Goal: Information Seeking & Learning: Learn about a topic

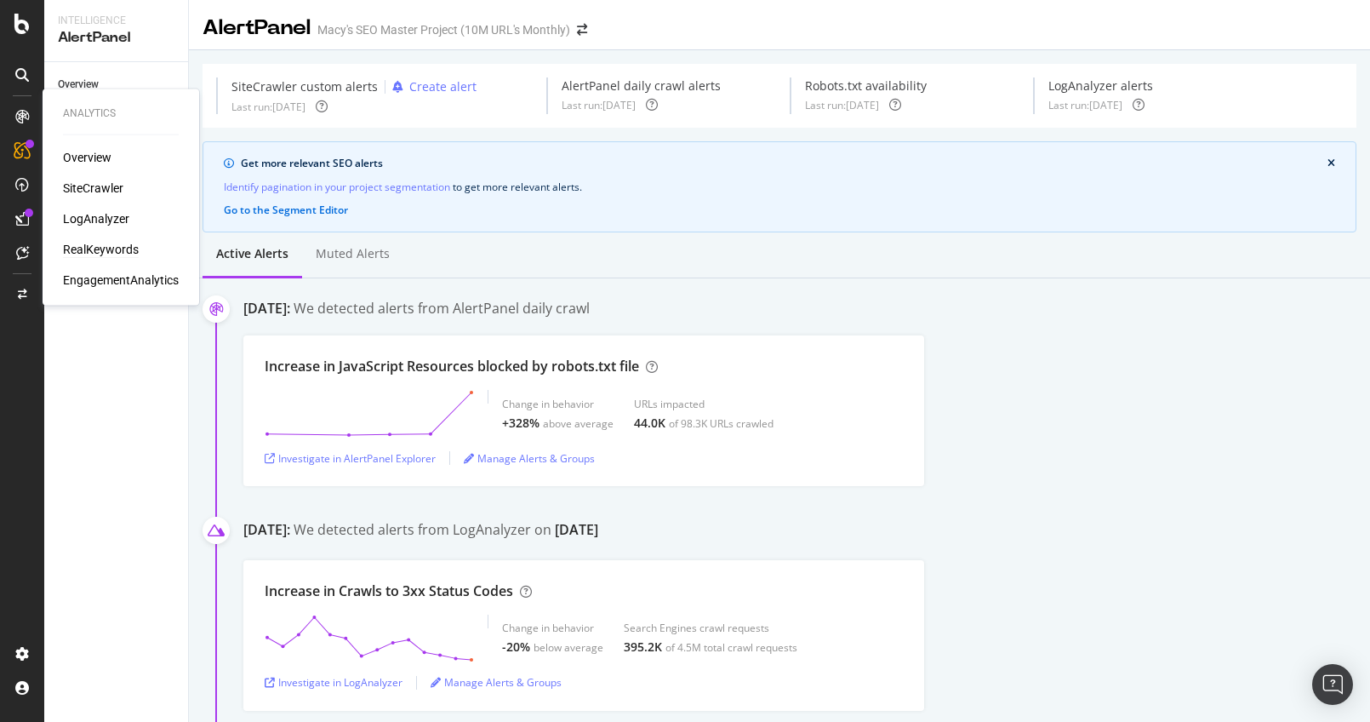
click at [93, 244] on div "RealKeywords" at bounding box center [101, 249] width 76 height 17
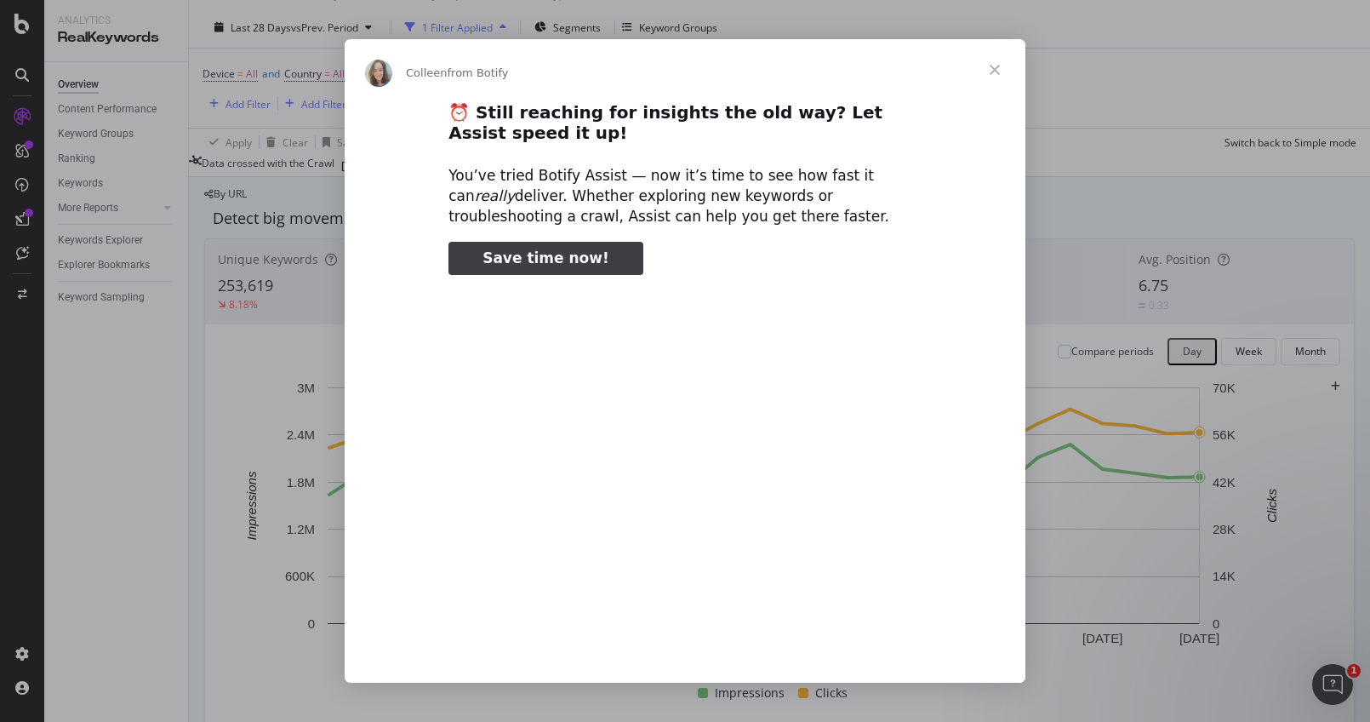
type input "132292"
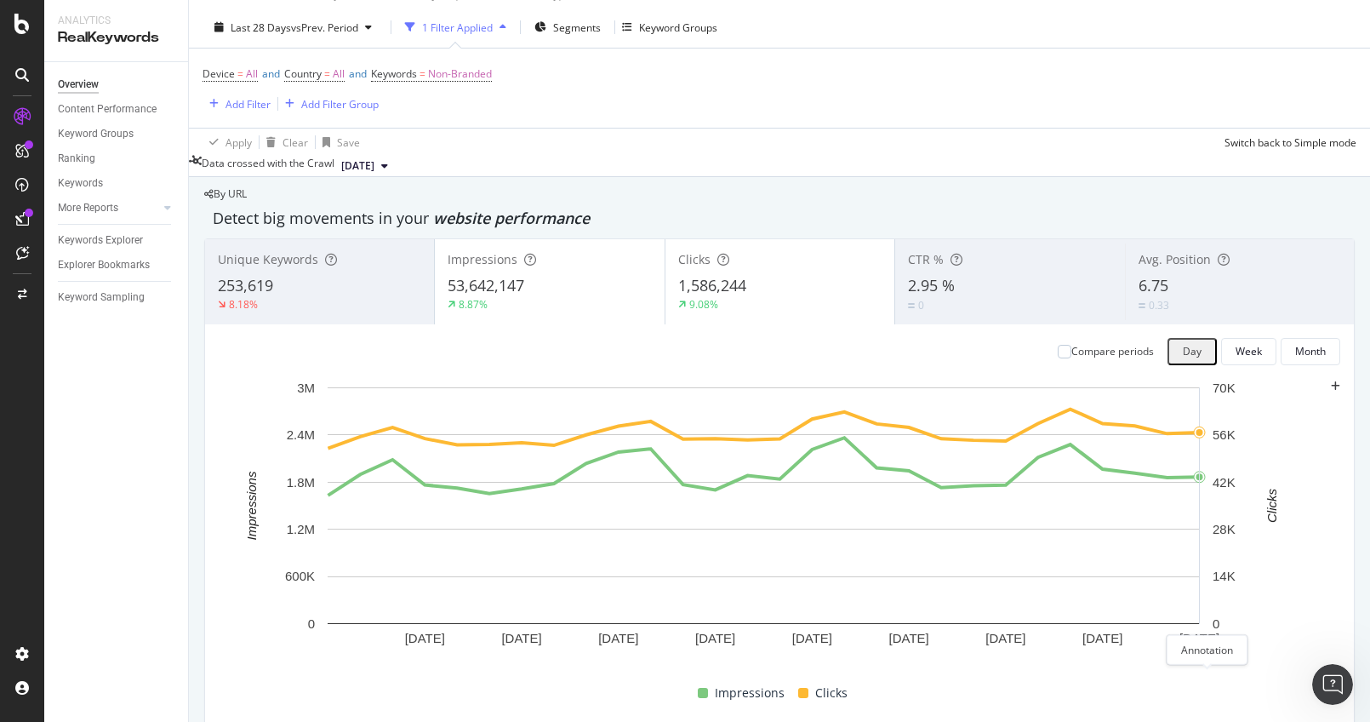
click at [1331, 391] on icon "plus" at bounding box center [1335, 386] width 9 height 10
click at [272, 618] on textarea at bounding box center [211, 635] width 123 height 34
drag, startPoint x: 1281, startPoint y: 603, endPoint x: 1172, endPoint y: 535, distance: 129.2
click at [1303, 628] on div "[DATE] [DATE] [DATE] [DATE] [DATE] [DATE] [DATE] [DATE] [DATE] 0 600K 1.2M 1.8M…" at bounding box center [779, 527] width 1121 height 296
click at [326, 570] on textarea "robots.txt file updated." at bounding box center [238, 611] width 176 height 82
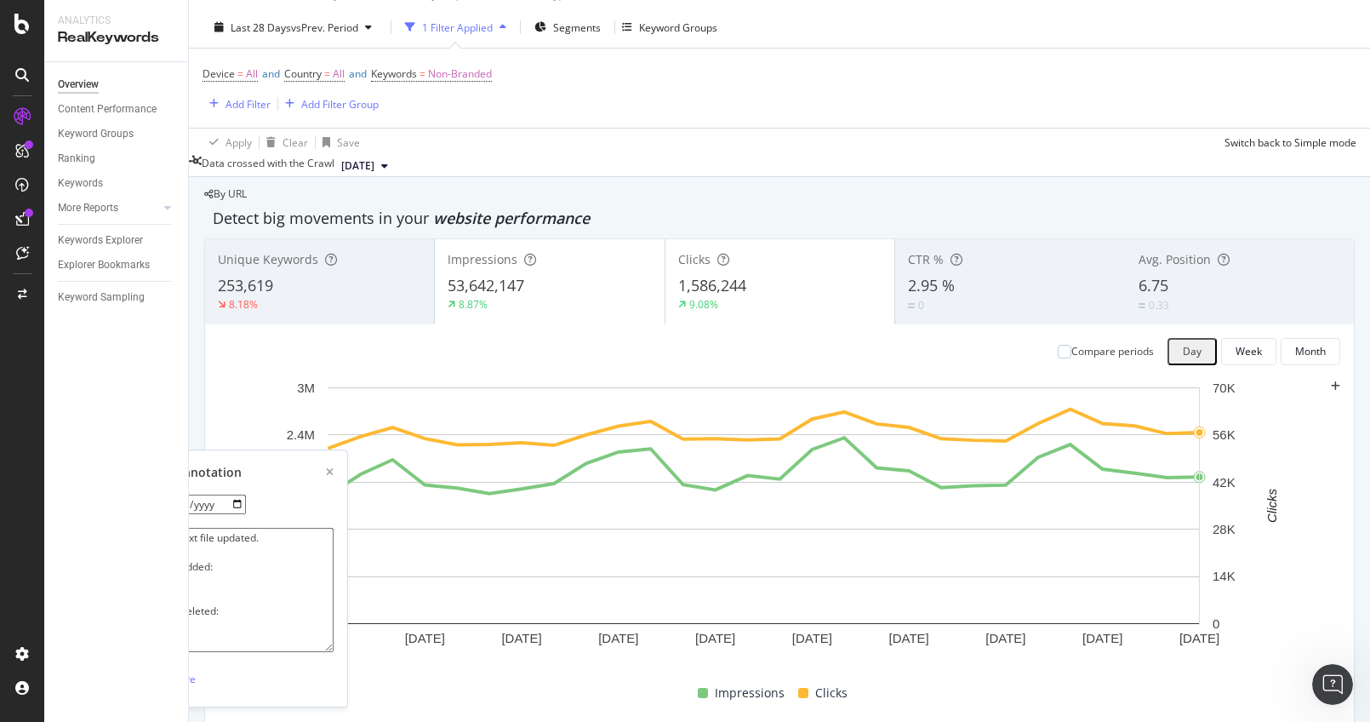
scroll to position [3, 0]
drag, startPoint x: 1280, startPoint y: 597, endPoint x: 1313, endPoint y: 642, distance: 55.3
click at [1313, 642] on div "[DATE] [DATE] [DATE] [DATE] [DATE] [DATE] [DATE] [DATE] [DATE] 0 600K 1.2M 1.8M…" at bounding box center [779, 527] width 1121 height 296
click at [334, 527] on textarea "robots.txt file updated. Rules added: hello/ Rules deleted: bye/" at bounding box center [242, 589] width 185 height 125
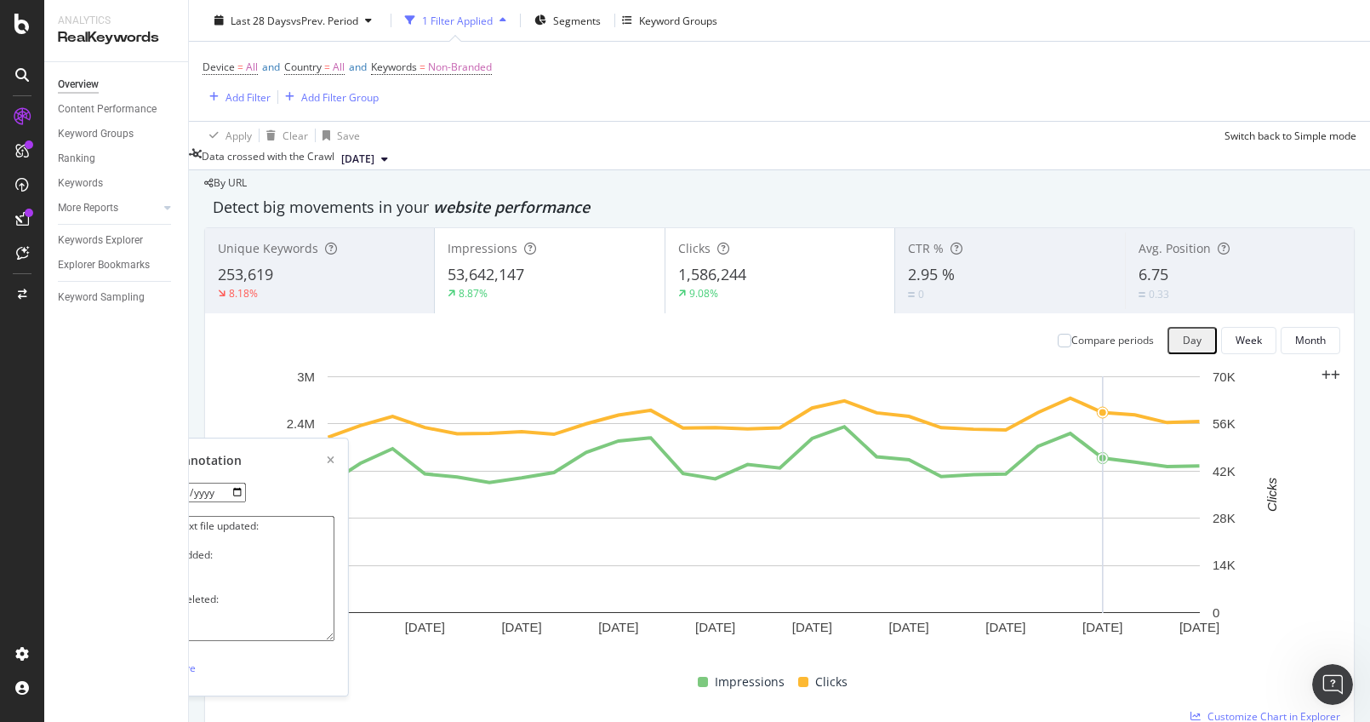
scroll to position [60, 0]
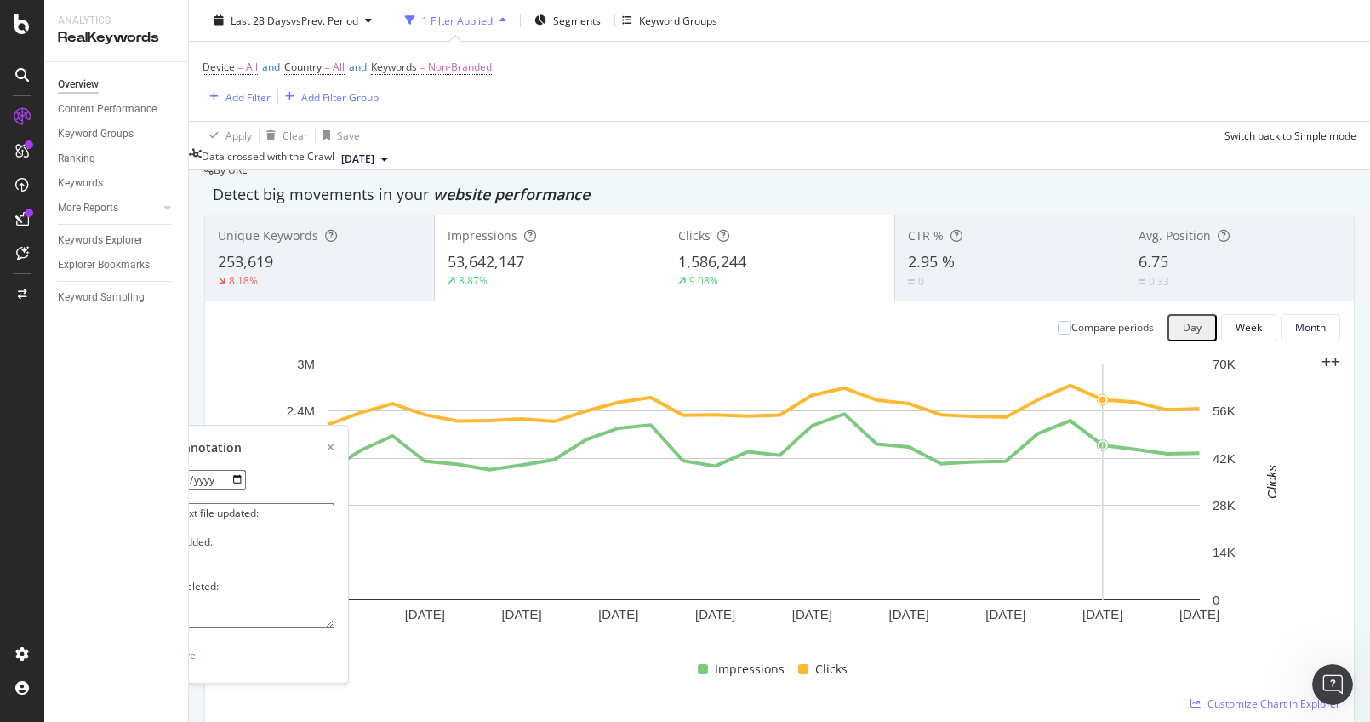
click at [334, 503] on textarea "robots.txt file updated: Rules added: hello/ Rules deleted: bye/" at bounding box center [242, 565] width 185 height 125
click at [334, 566] on textarea "robots.txt file updated: Rules added: hello/ Rules deleted: bye/" at bounding box center [242, 565] width 185 height 125
click at [334, 558] on textarea "robots.txt file updated: Rules added: hello/ Rules deleted: bye/" at bounding box center [242, 565] width 185 height 125
click at [334, 512] on textarea "robots.txt file updated: Rules added: hello/ Rules deleted: *bye/" at bounding box center [242, 565] width 185 height 125
click at [334, 539] on textarea "robots.txt file updated: Rules added: *hello/ Rules deleted: *bye/" at bounding box center [242, 565] width 185 height 125
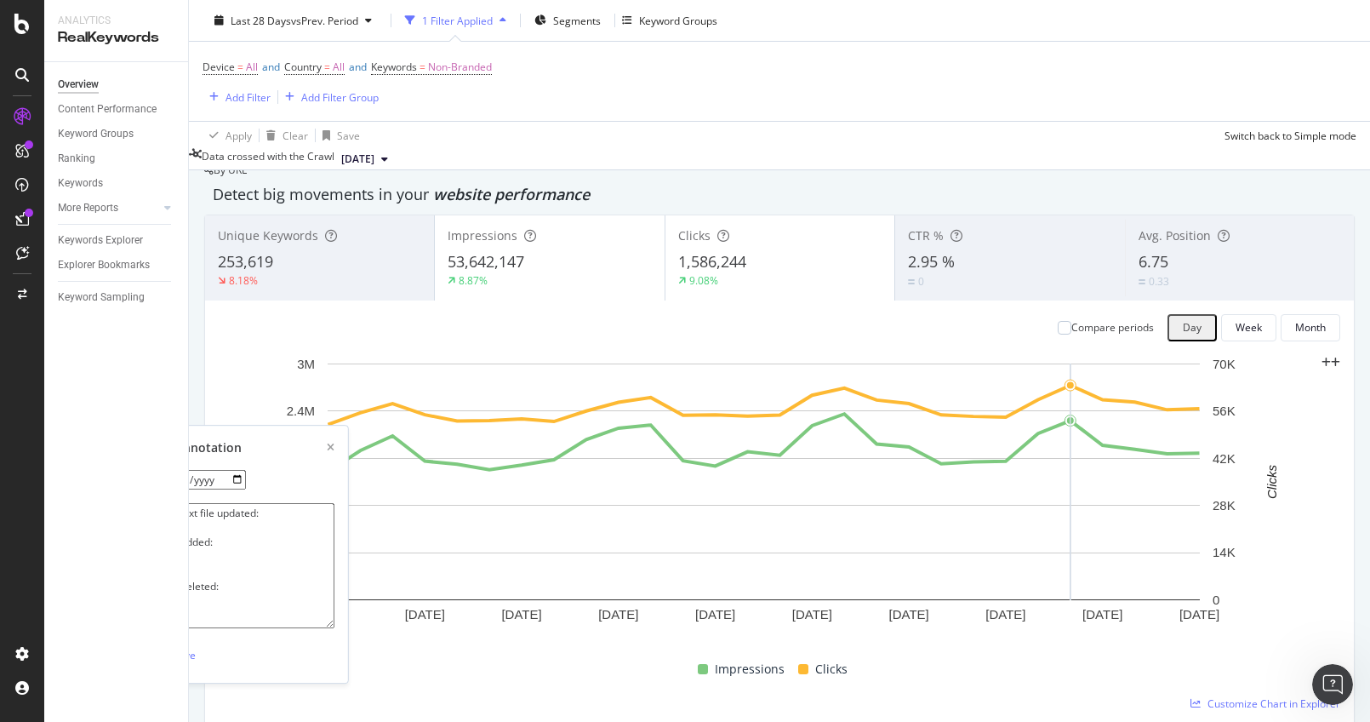
drag, startPoint x: 1138, startPoint y: 465, endPoint x: 1177, endPoint y: 511, distance: 59.2
click at [334, 511] on textarea "robots.txt file updated: Rules added: *hello/ Rules deleted: *bye/" at bounding box center [242, 565] width 185 height 125
click at [334, 522] on textarea "robots.txt file updated: Rules added: *hello/ Rules deleted: *bye/" at bounding box center [242, 565] width 185 height 125
click at [334, 563] on textarea "robots.txt file updated: Rules added: *hello/ Rules deleted: *bye/" at bounding box center [242, 565] width 185 height 125
type textarea "robots.txt file updated: Rules added: *hello/ Rules deleted: *bye/"
